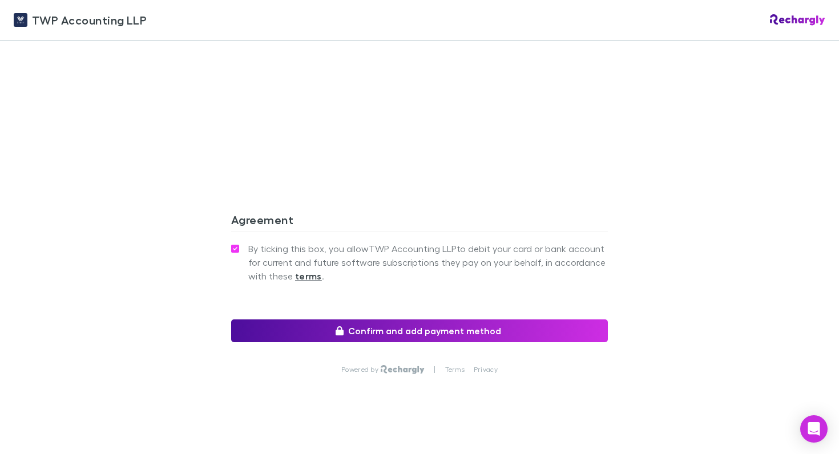
scroll to position [1002, 0]
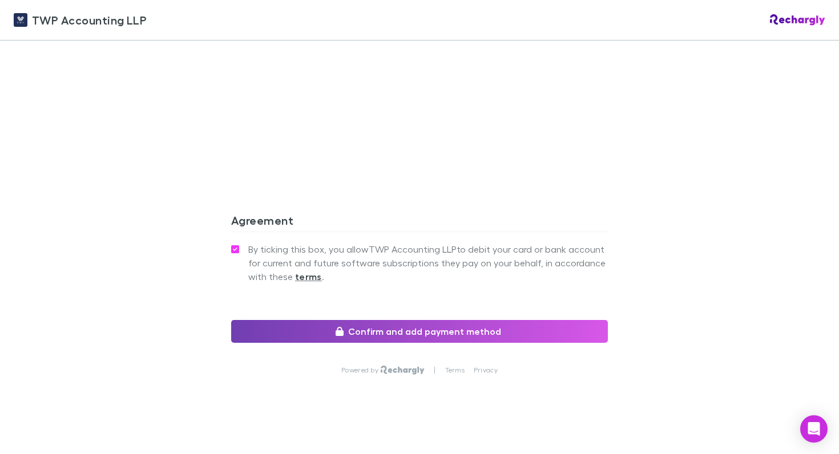
click at [404, 322] on button "Confirm and add payment method" at bounding box center [419, 331] width 377 height 23
